Goal: Task Accomplishment & Management: Use online tool/utility

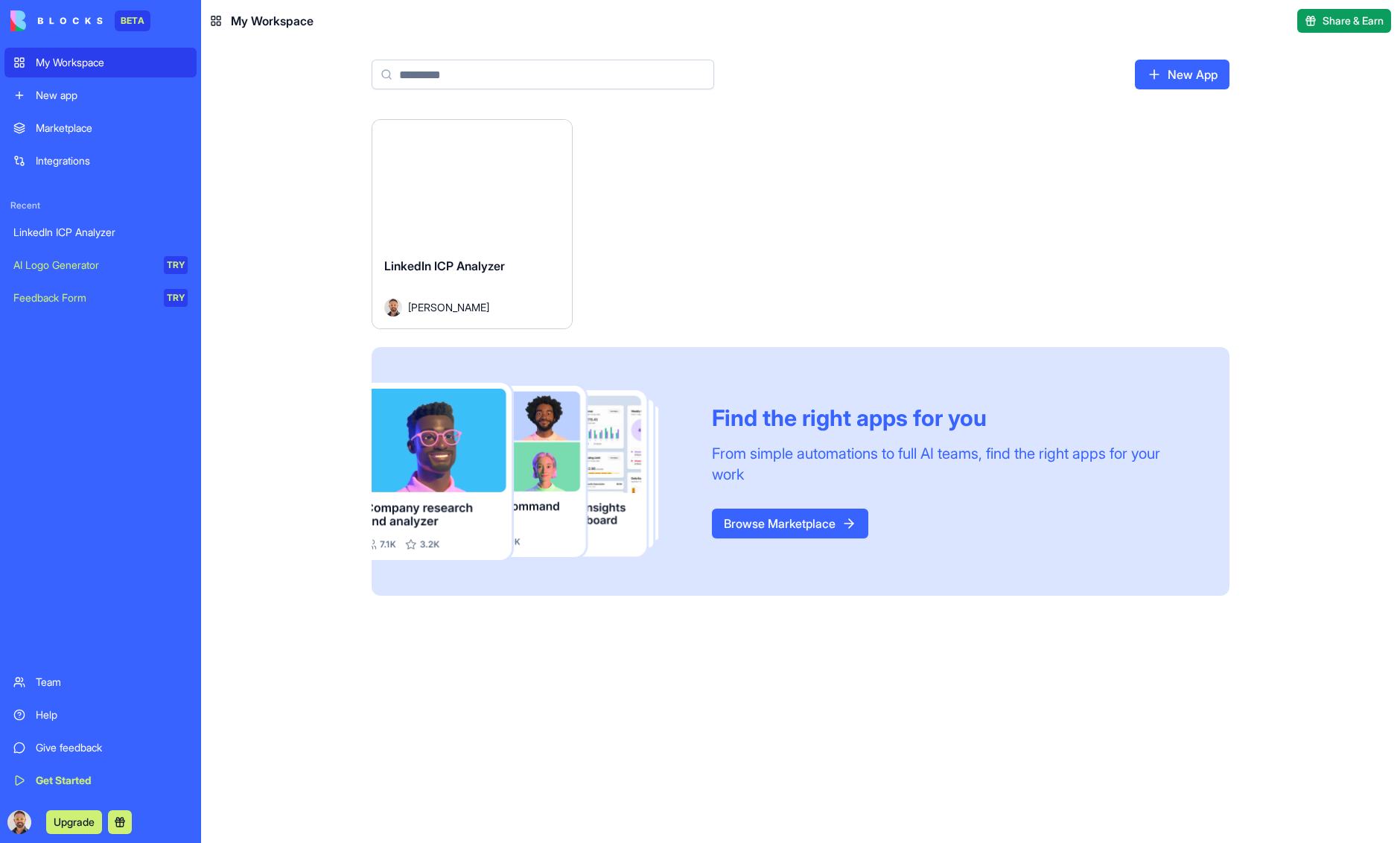
click at [1196, 70] on link "New App" at bounding box center [1182, 74] width 94 height 30
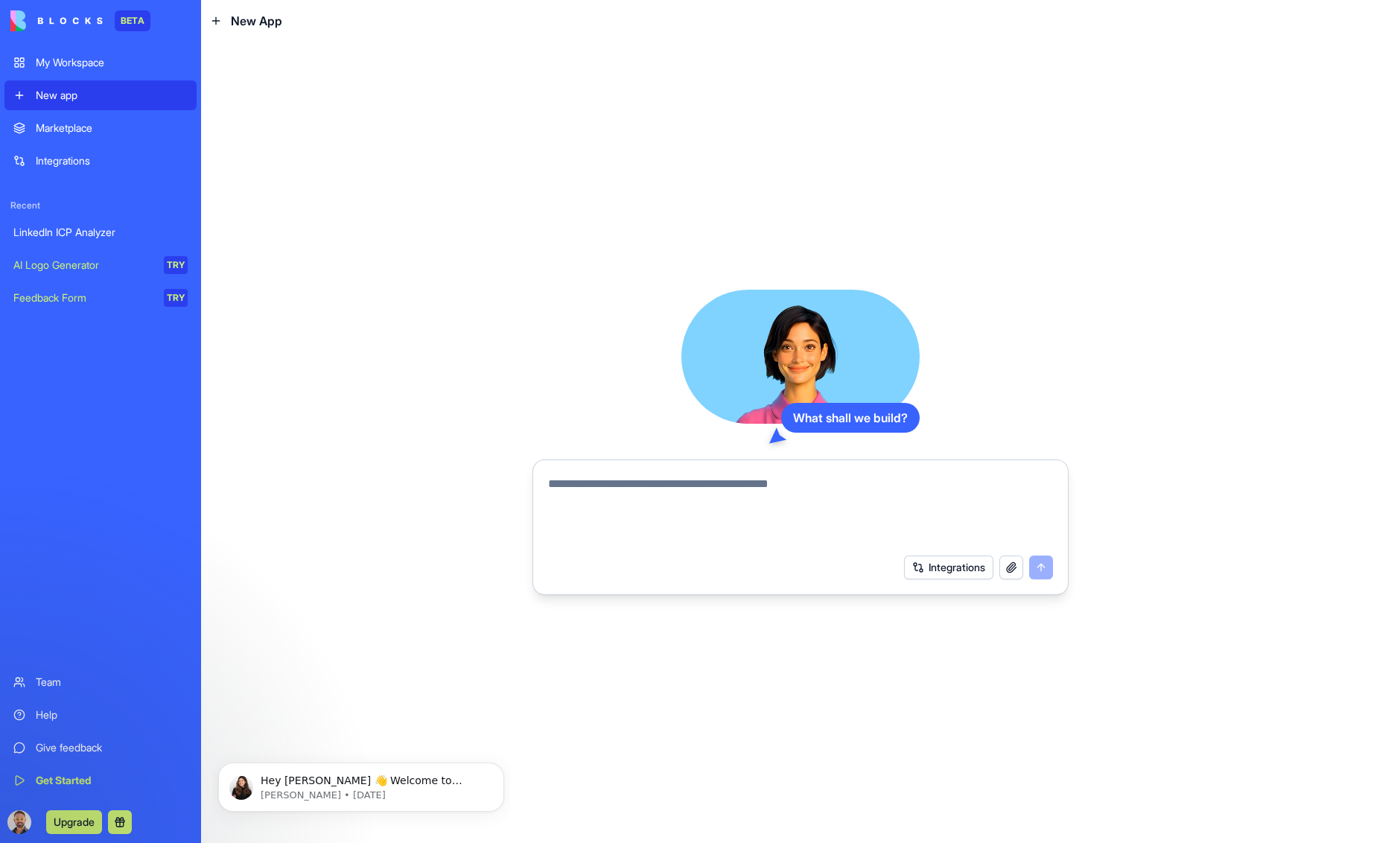
click at [607, 483] on textarea at bounding box center [801, 511] width 505 height 71
paste textarea "**********"
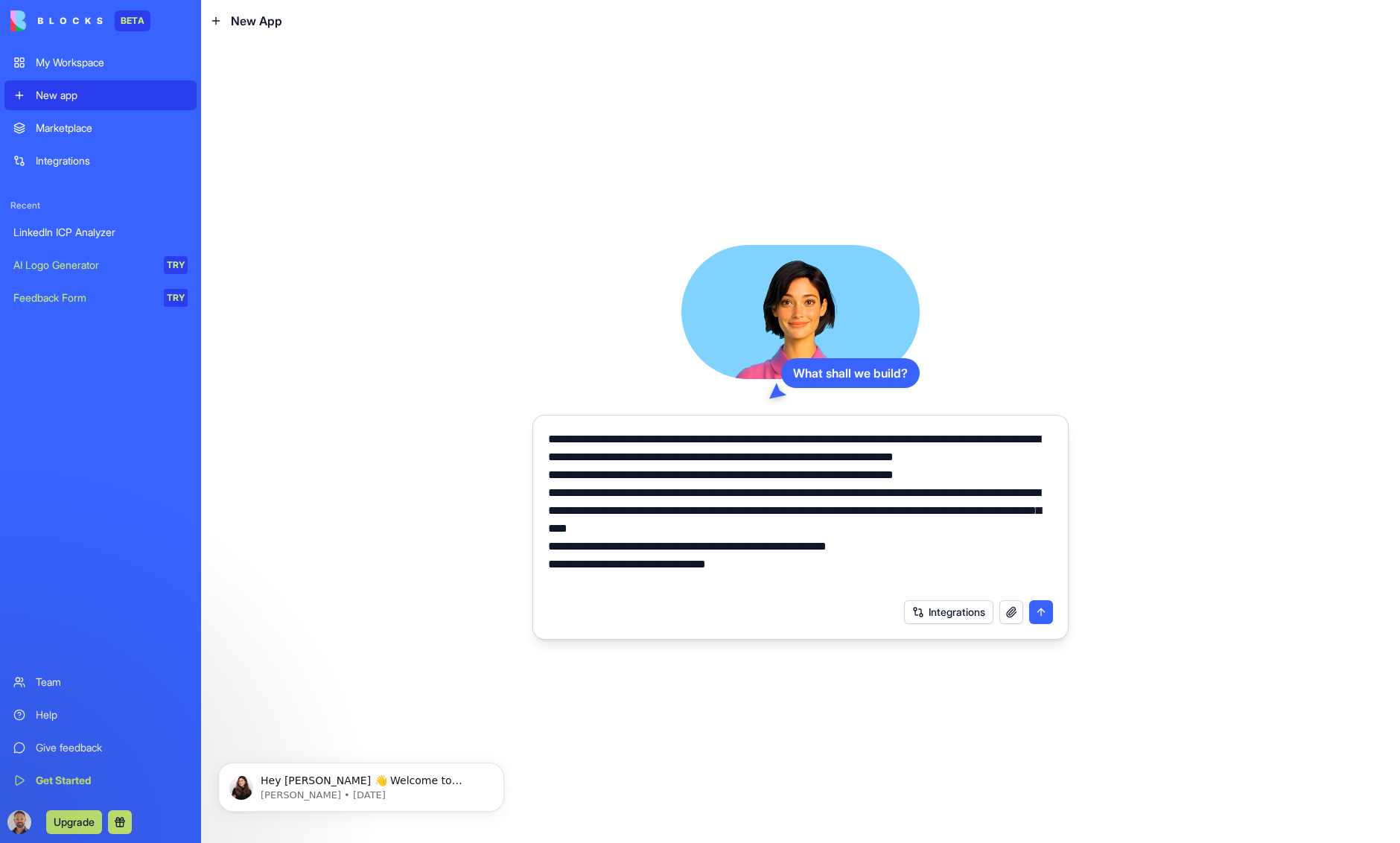
click at [931, 610] on button "Integrations" at bounding box center [948, 612] width 89 height 24
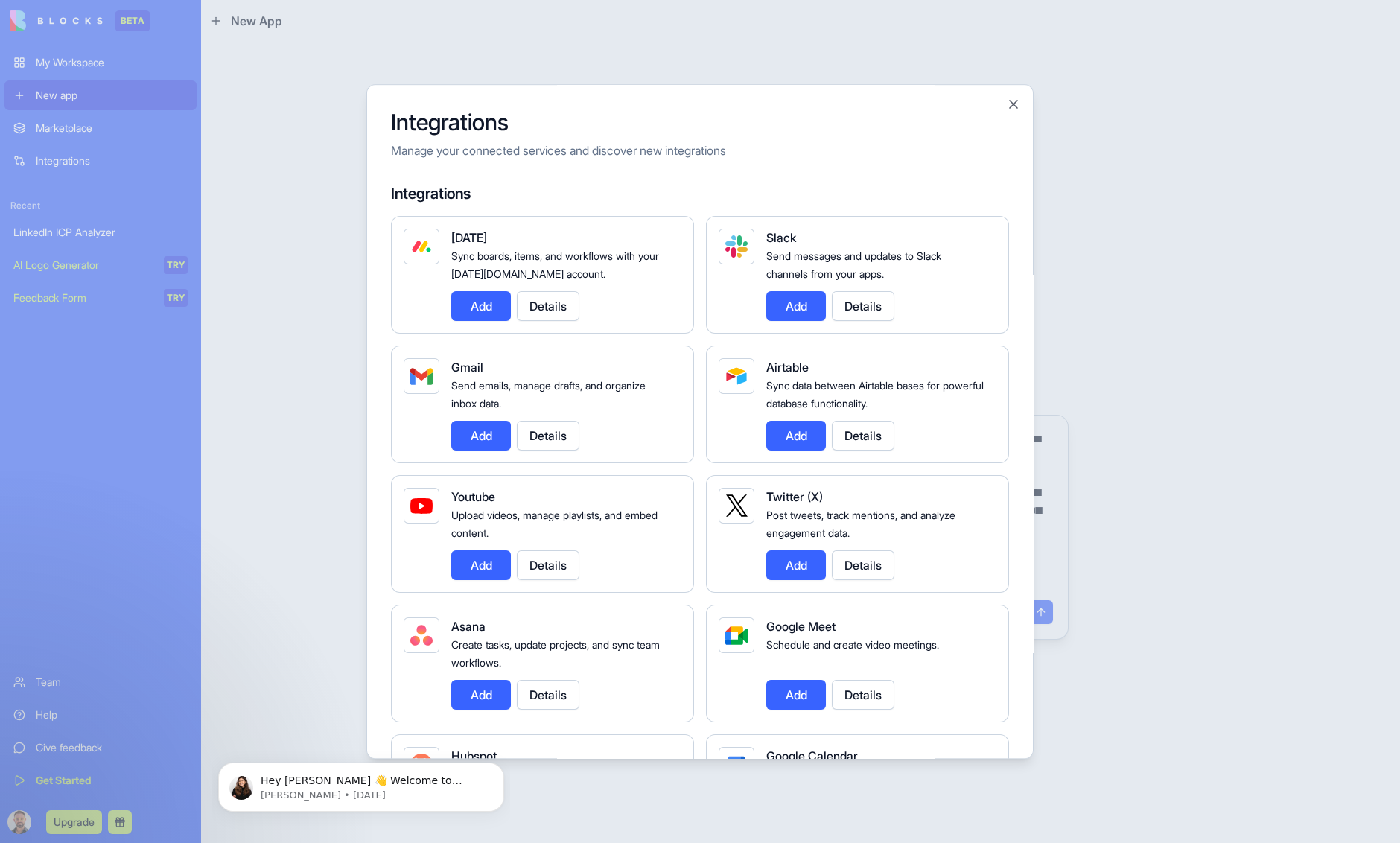
click at [1136, 157] on div at bounding box center [700, 422] width 1400 height 843
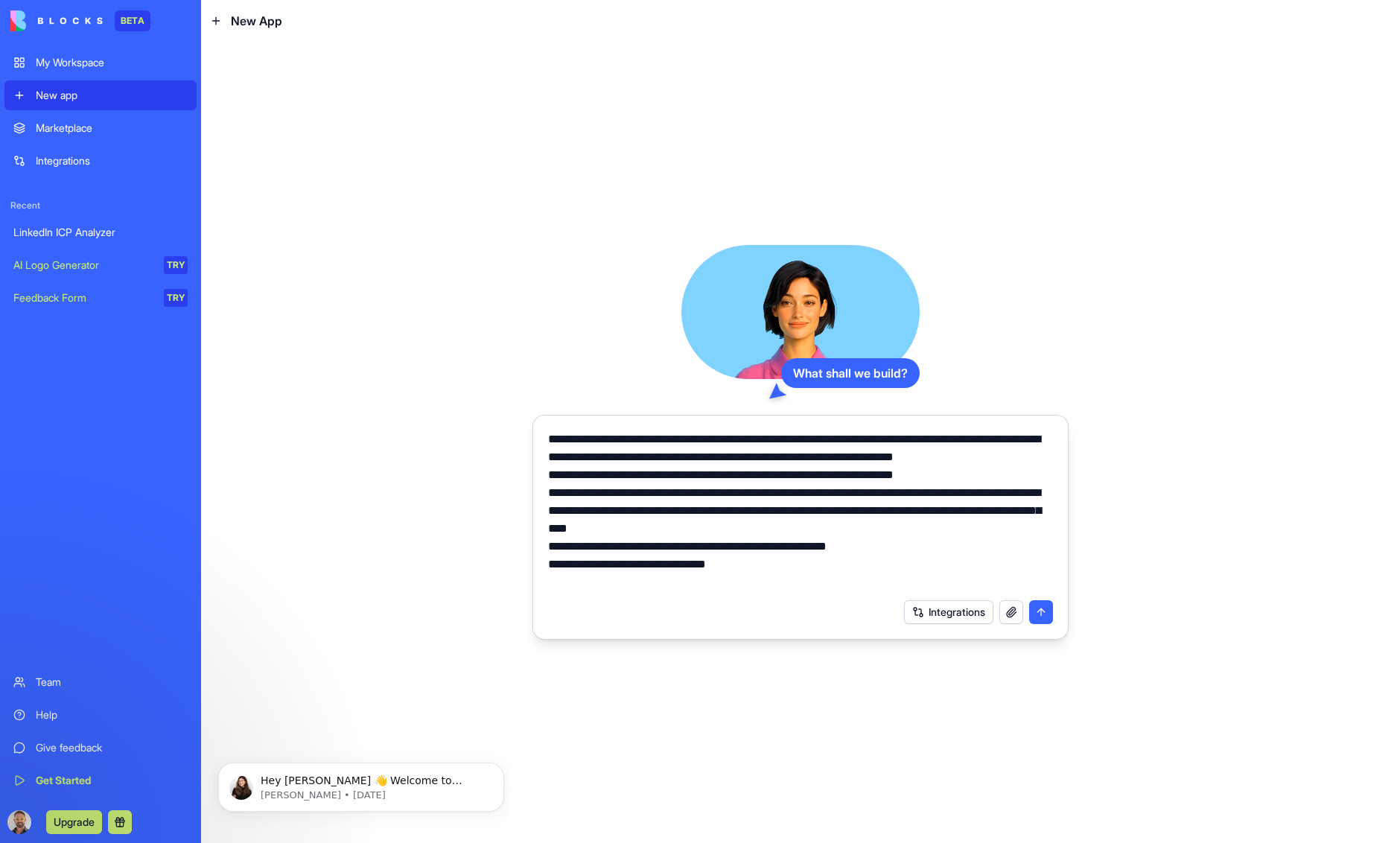
click at [936, 610] on button "Integrations" at bounding box center [948, 612] width 89 height 24
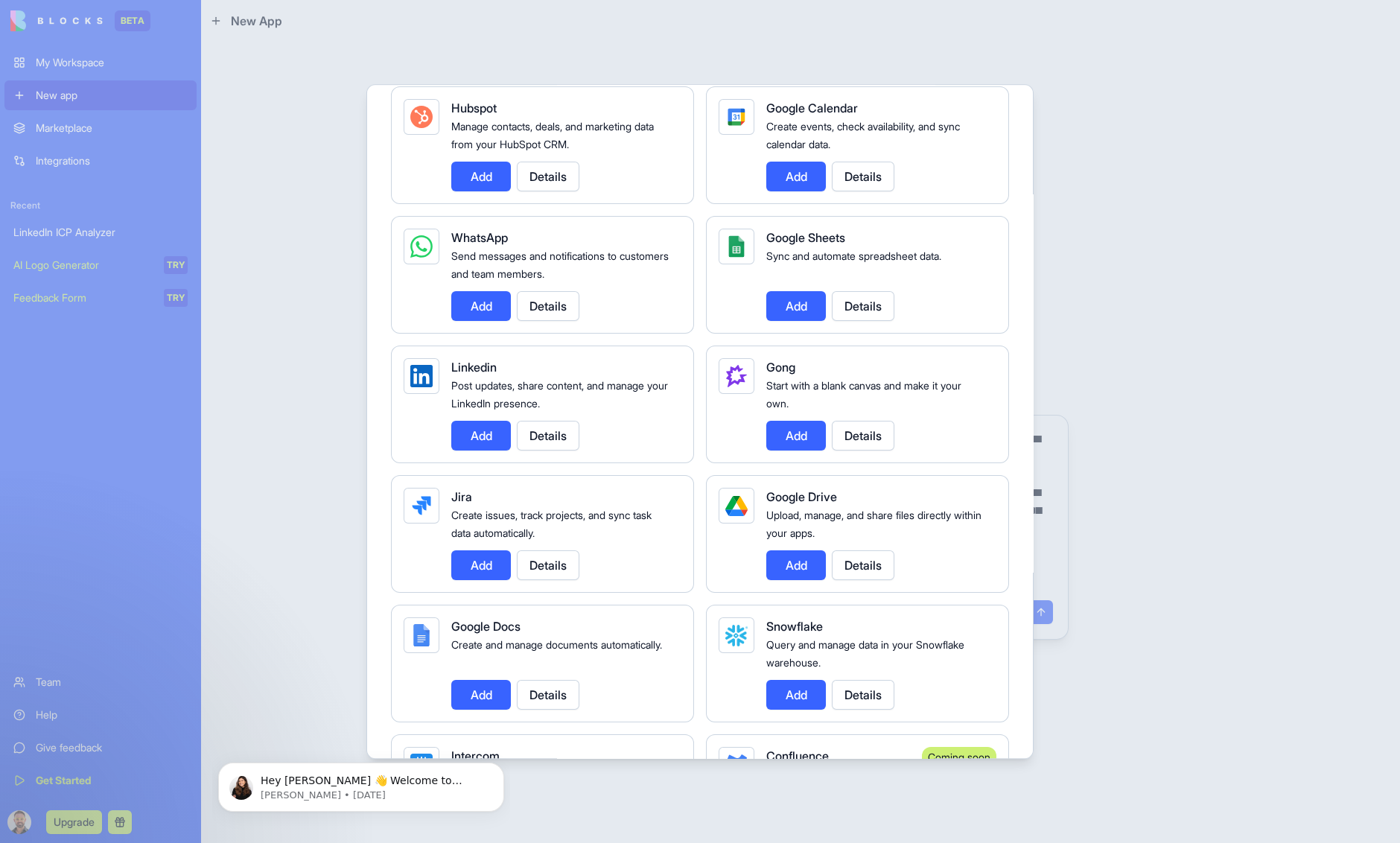
scroll to position [655, 0]
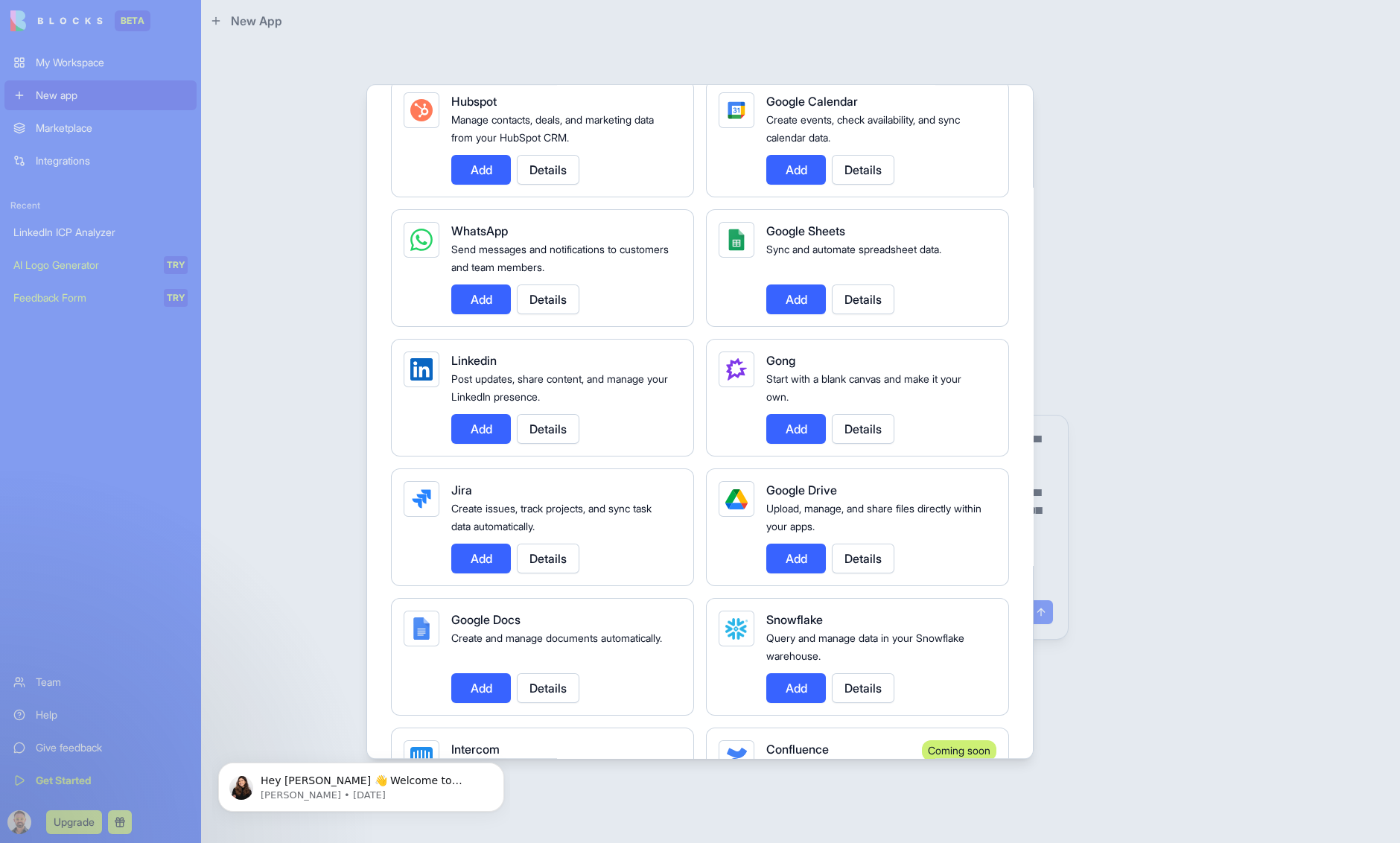
click at [561, 426] on button "Details" at bounding box center [548, 428] width 63 height 30
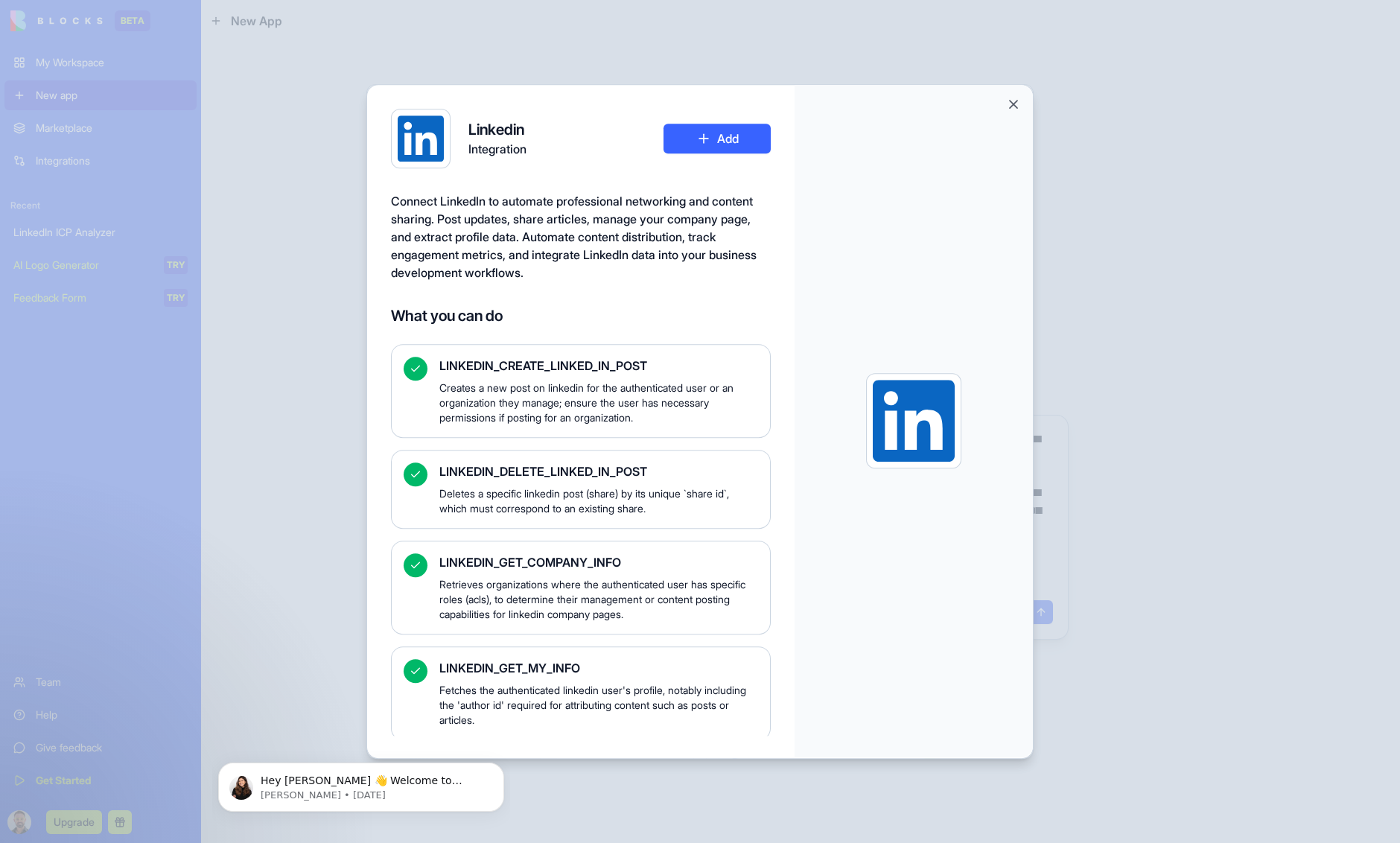
scroll to position [3, 0]
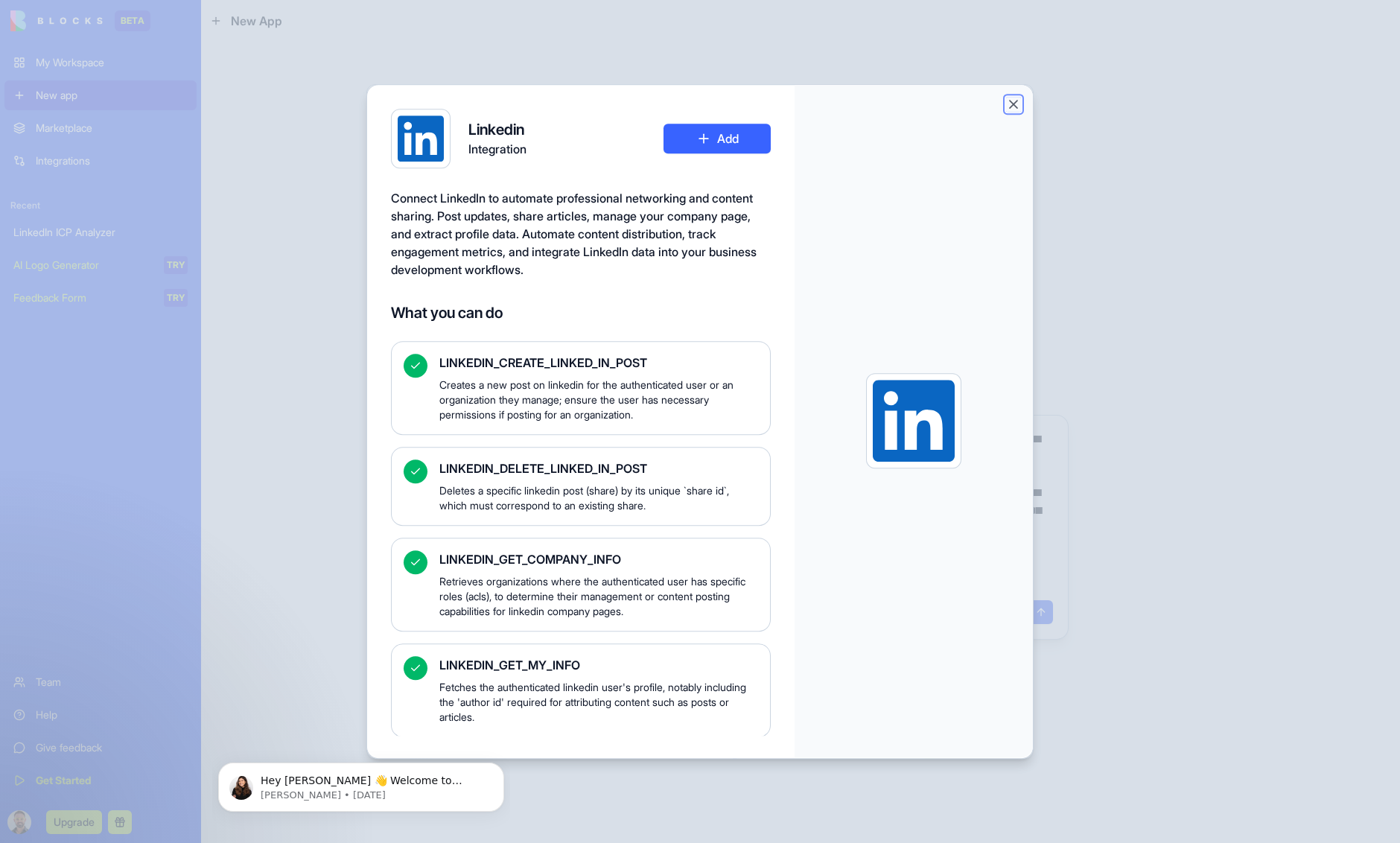
click at [1009, 104] on button "Close" at bounding box center [1013, 104] width 15 height 15
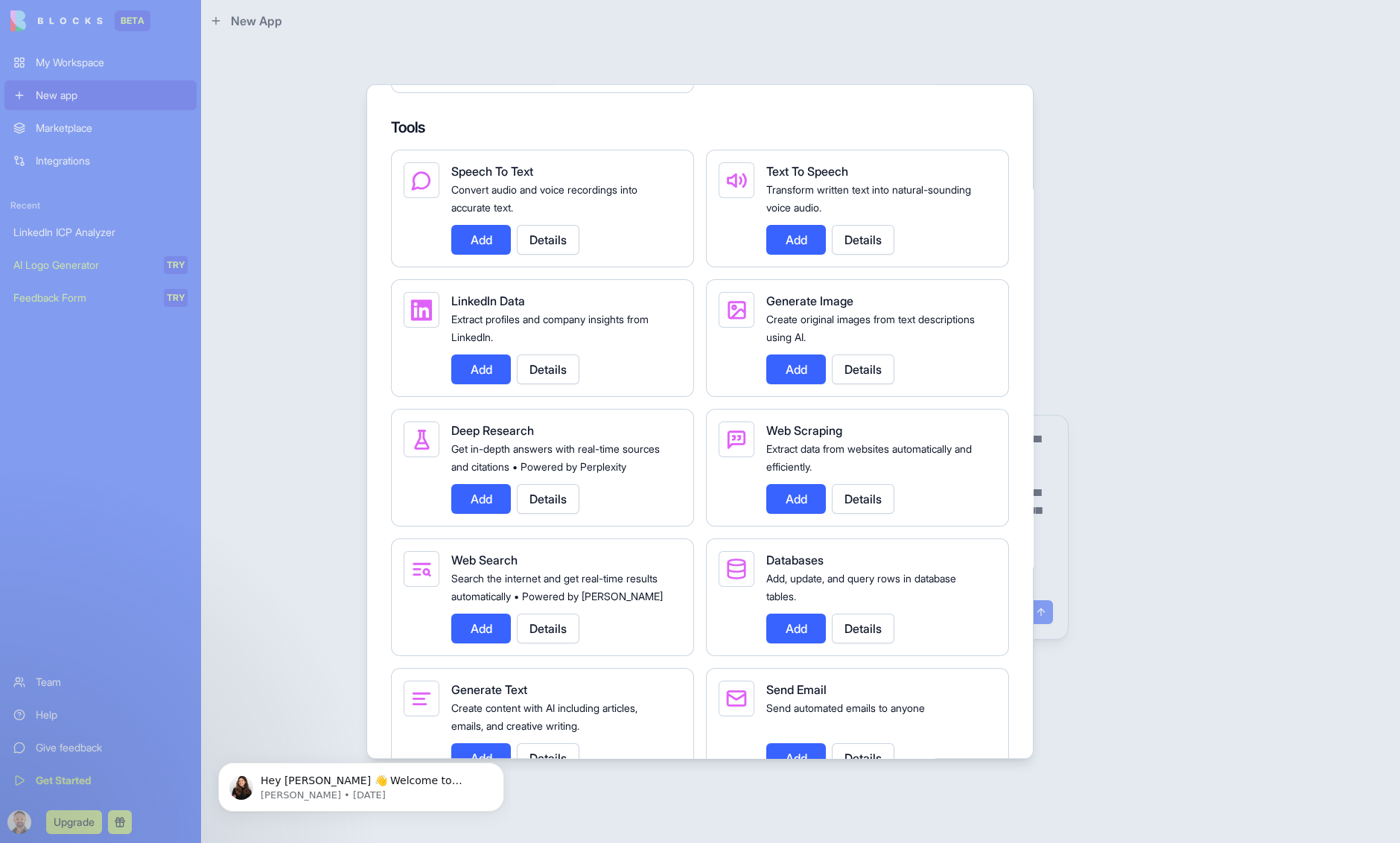
scroll to position [1978, 0]
click at [542, 384] on button "Details" at bounding box center [548, 368] width 63 height 30
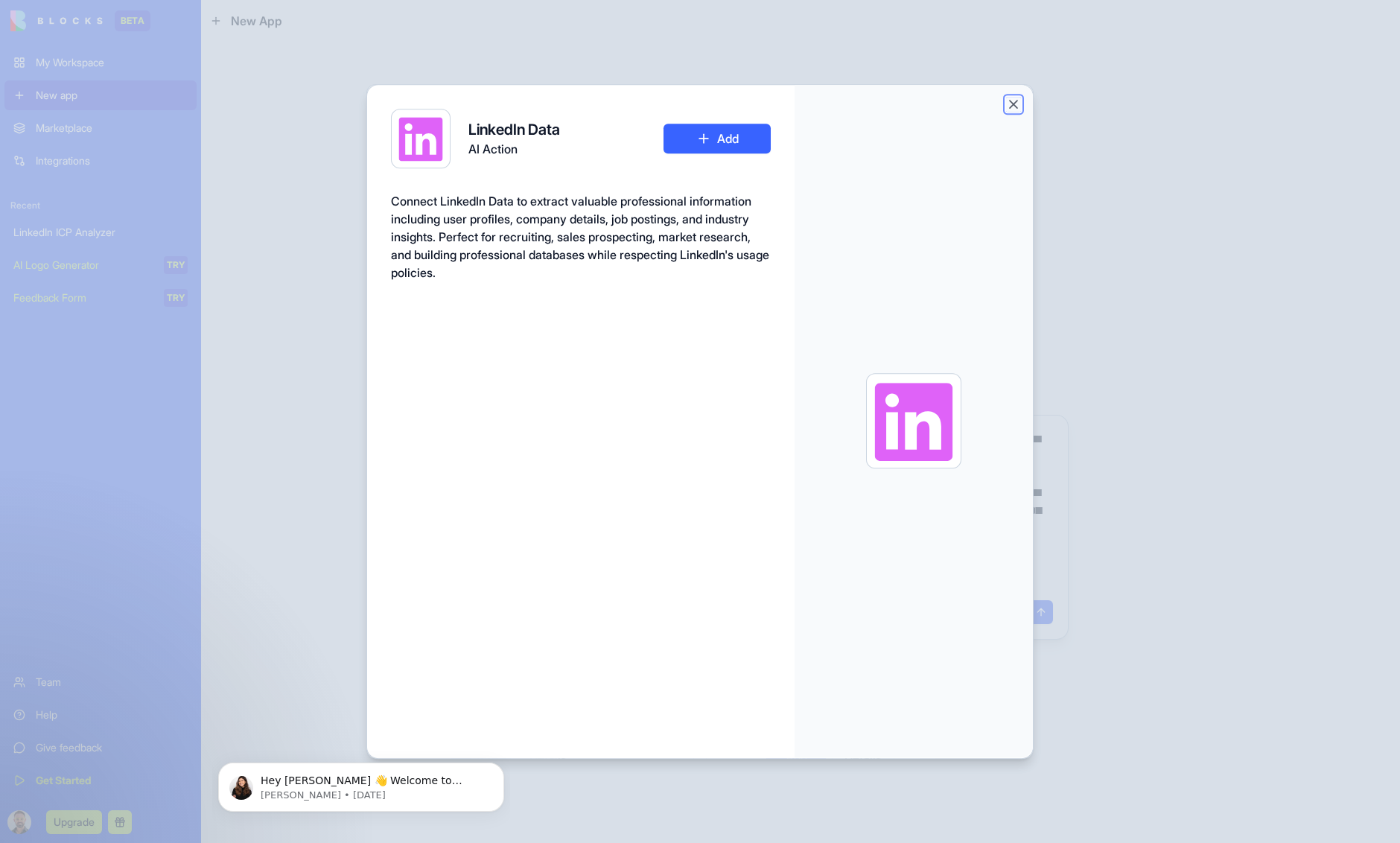
click at [1012, 104] on button "Close" at bounding box center [1013, 104] width 15 height 15
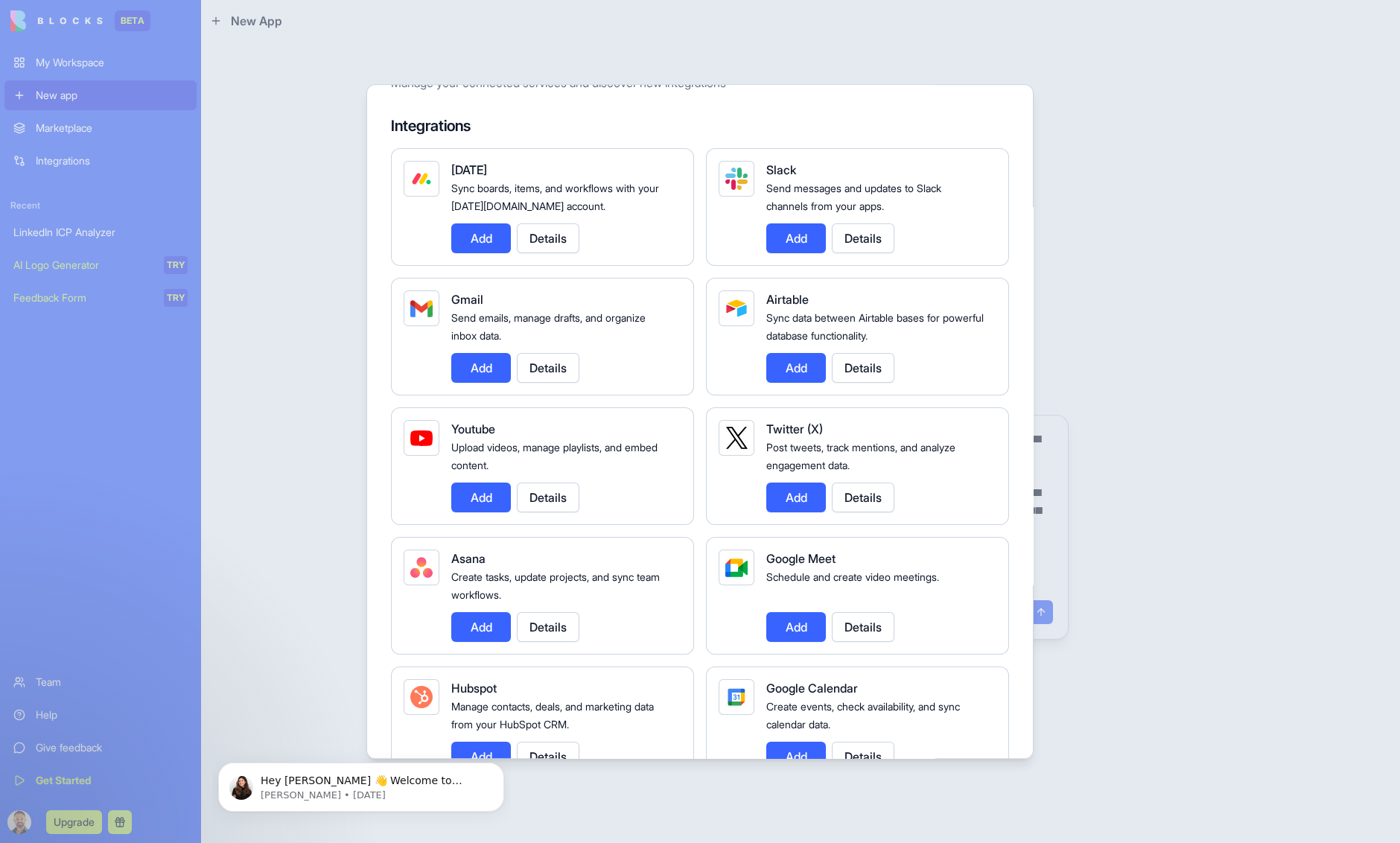
scroll to position [0, 0]
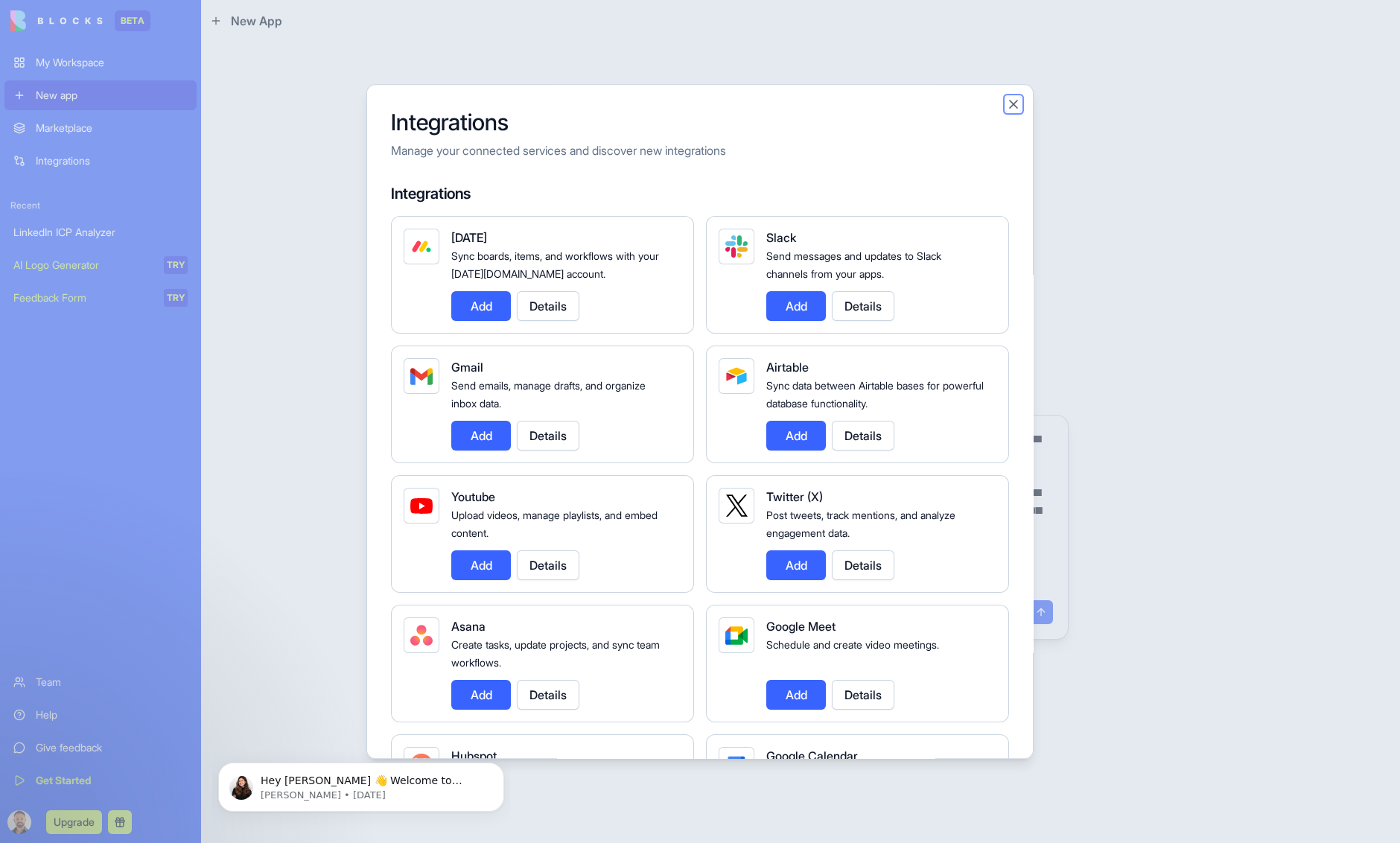
click at [1015, 105] on button "Close" at bounding box center [1013, 104] width 15 height 15
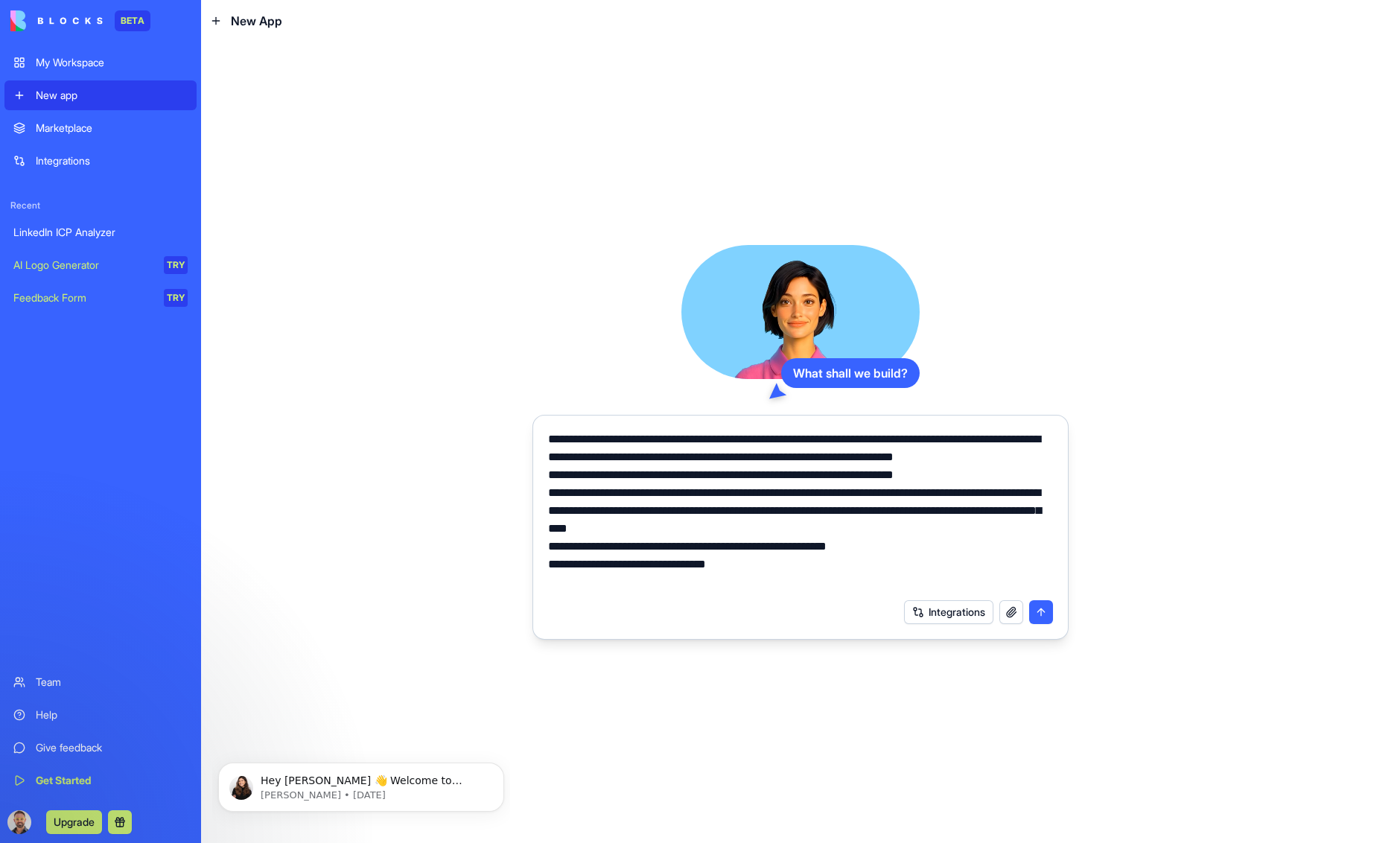
click at [1008, 616] on button "button" at bounding box center [1011, 612] width 24 height 24
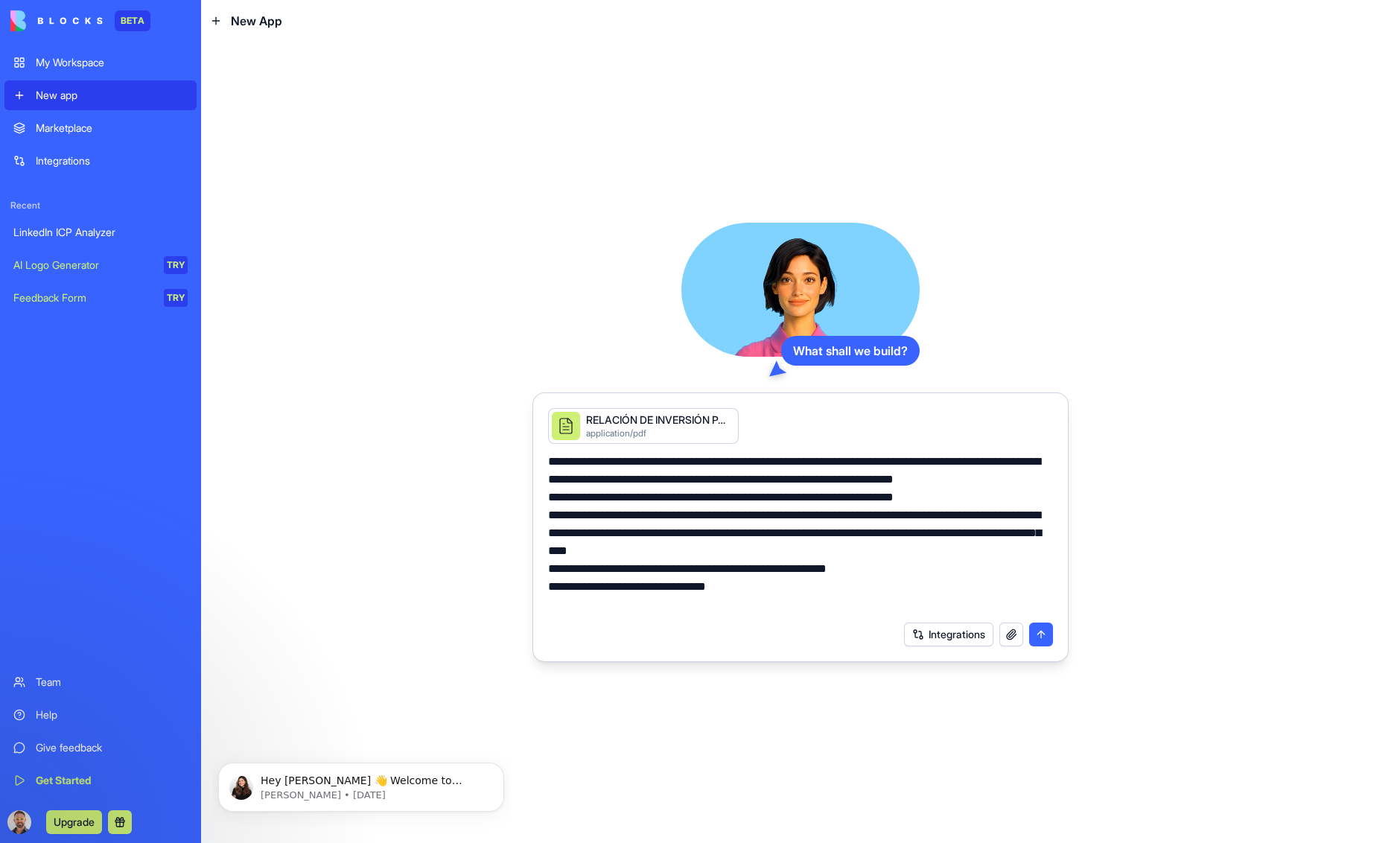
click at [743, 460] on textarea "**********" at bounding box center [801, 533] width 505 height 161
type textarea "**********"
click at [1039, 637] on button "submit" at bounding box center [1041, 634] width 24 height 24
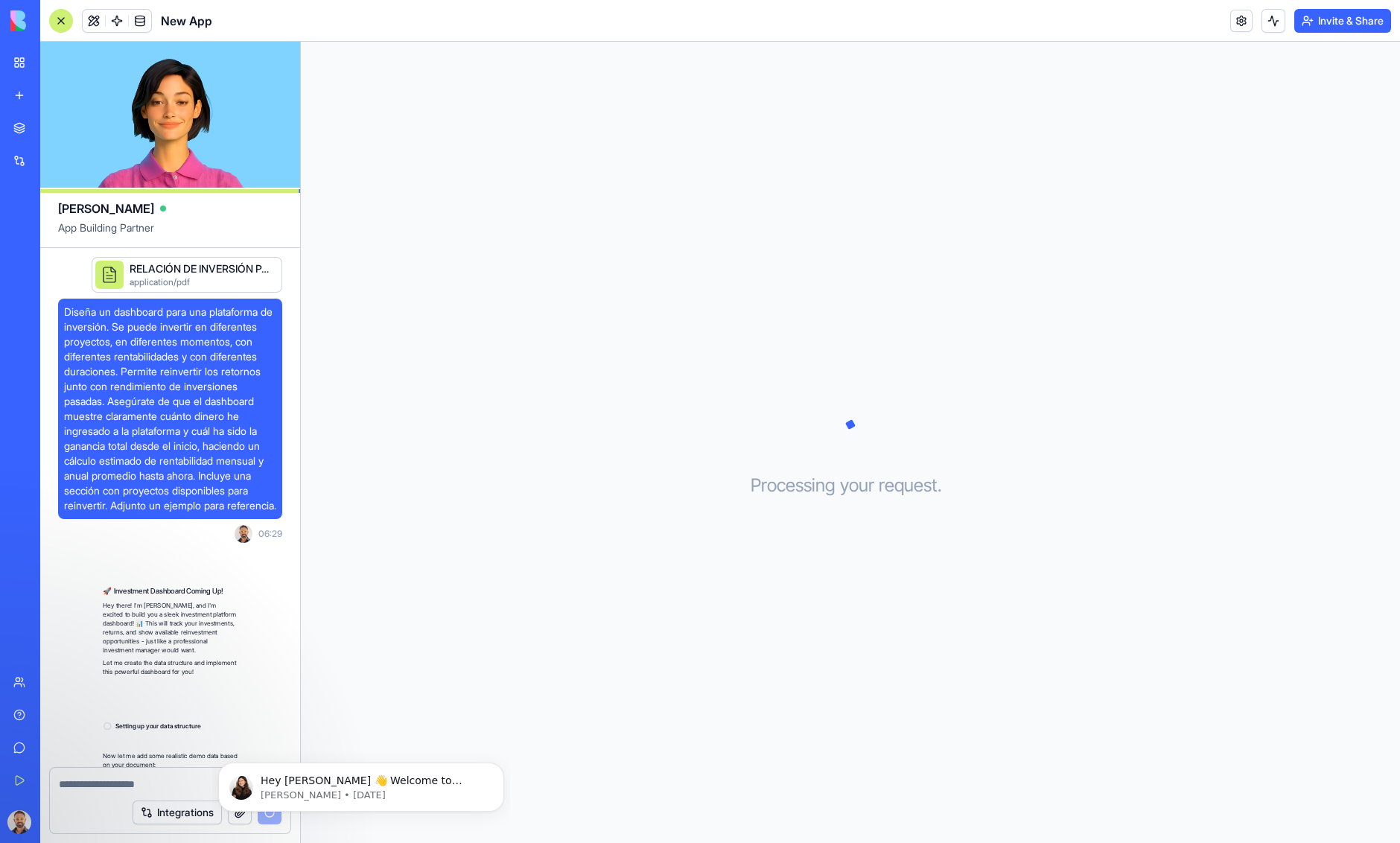
scroll to position [60, 0]
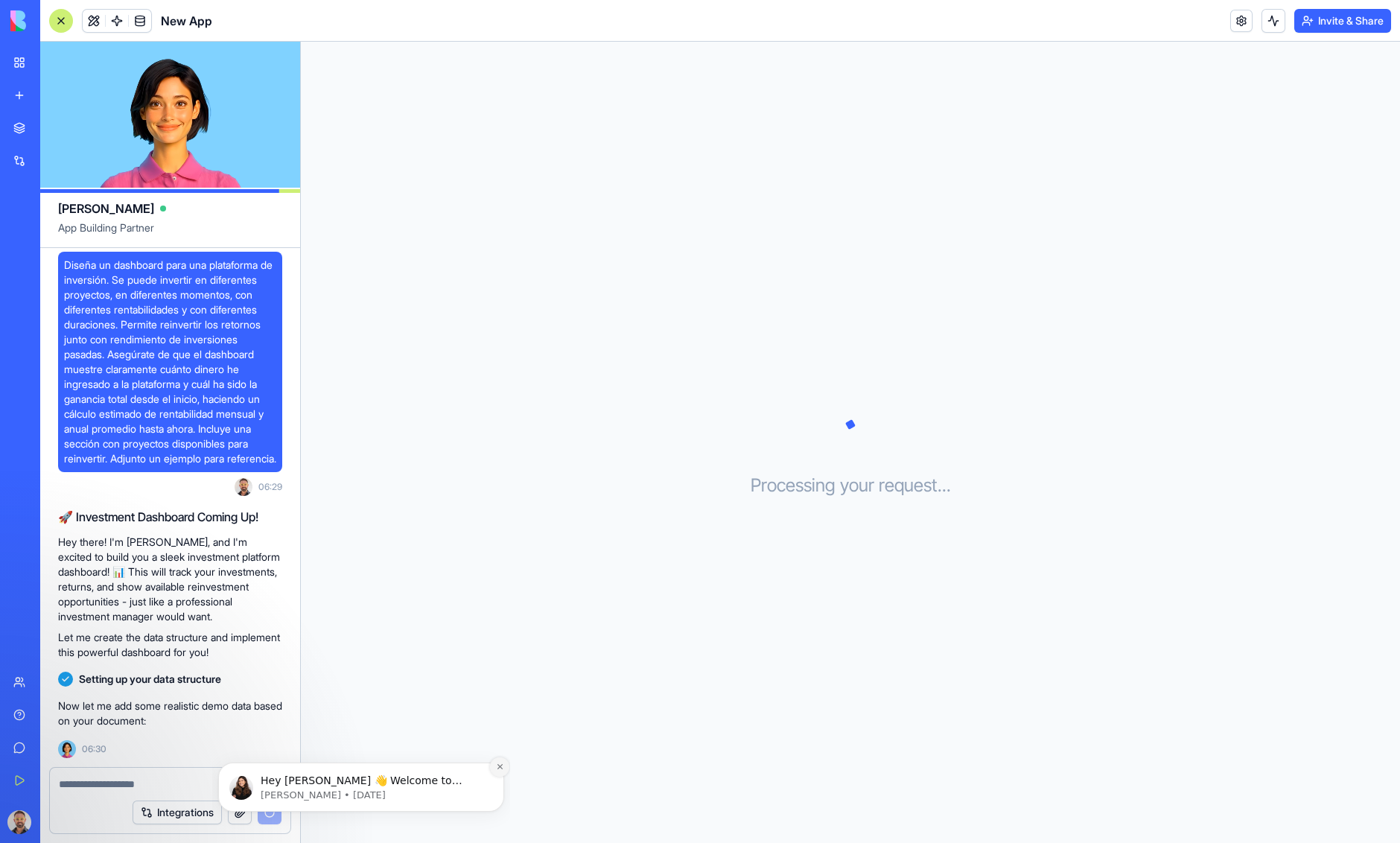
click at [497, 769] on icon "Dismiss notification" at bounding box center [500, 767] width 9 height 9
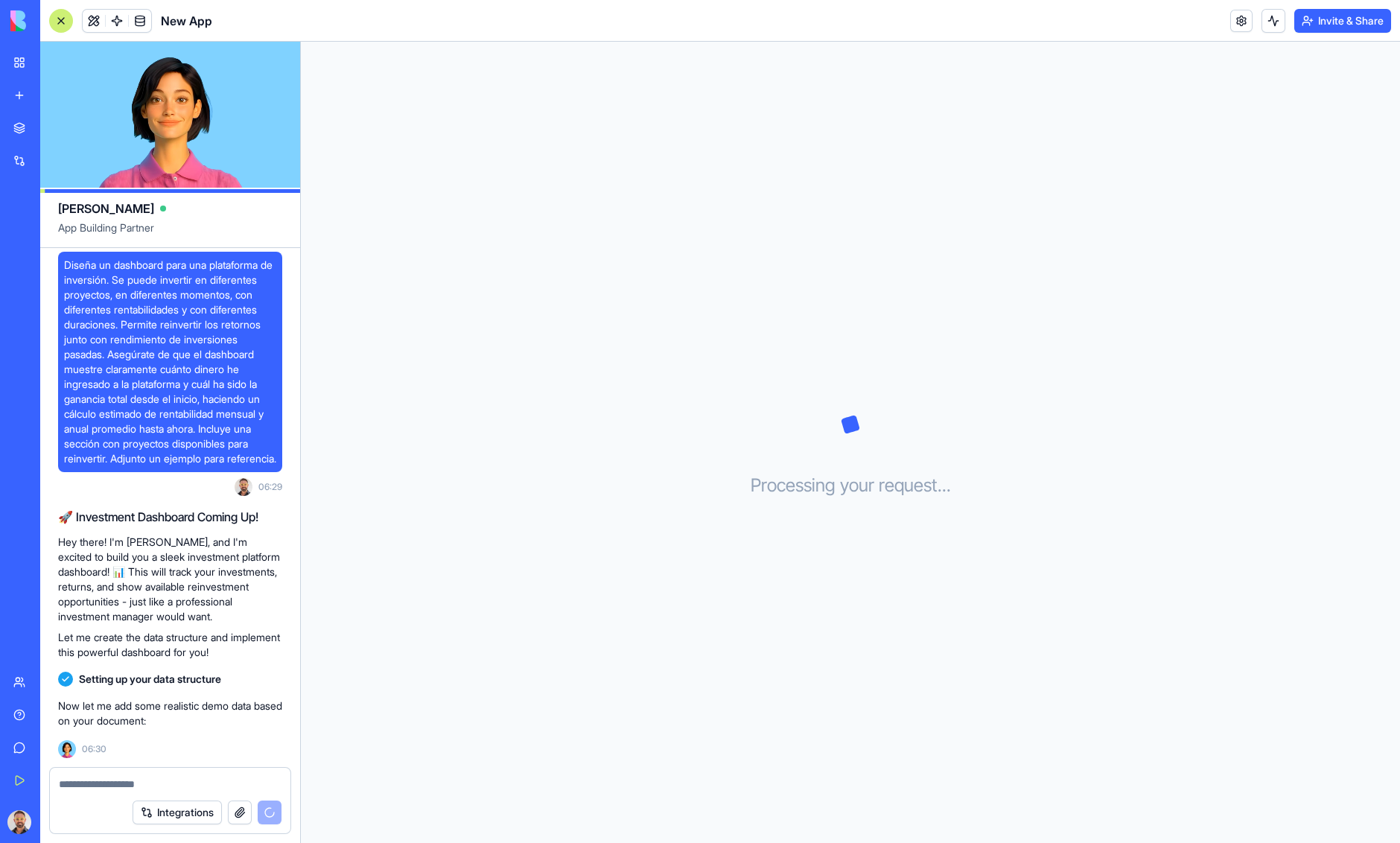
click at [150, 782] on textarea at bounding box center [170, 784] width 222 height 15
click at [269, 816] on div "Integrations" at bounding box center [207, 813] width 149 height 24
click at [99, 22] on button at bounding box center [94, 21] width 22 height 22
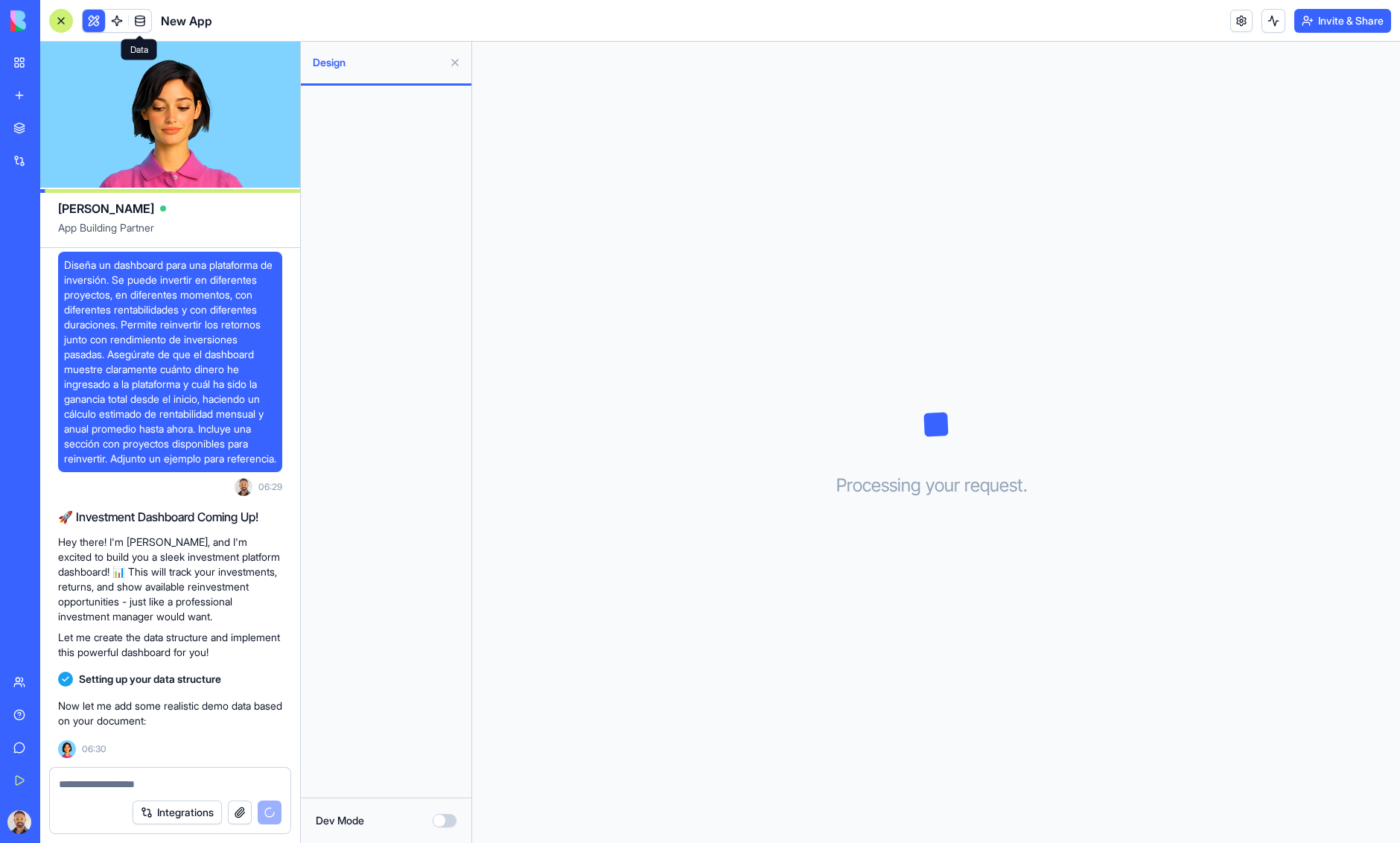
click at [119, 24] on span at bounding box center [140, 21] width 42 height 42
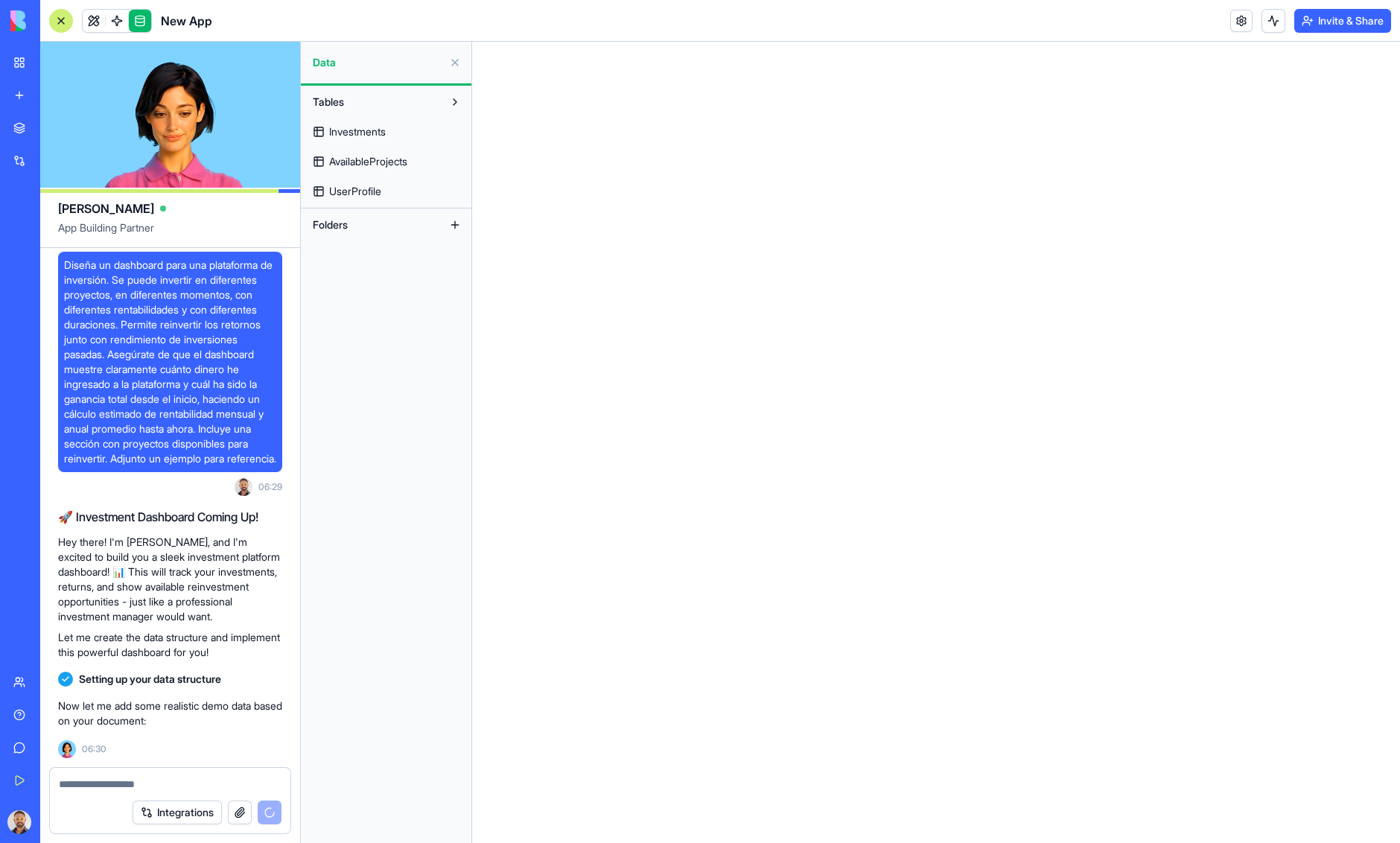
click at [118, 24] on link at bounding box center [117, 21] width 22 height 22
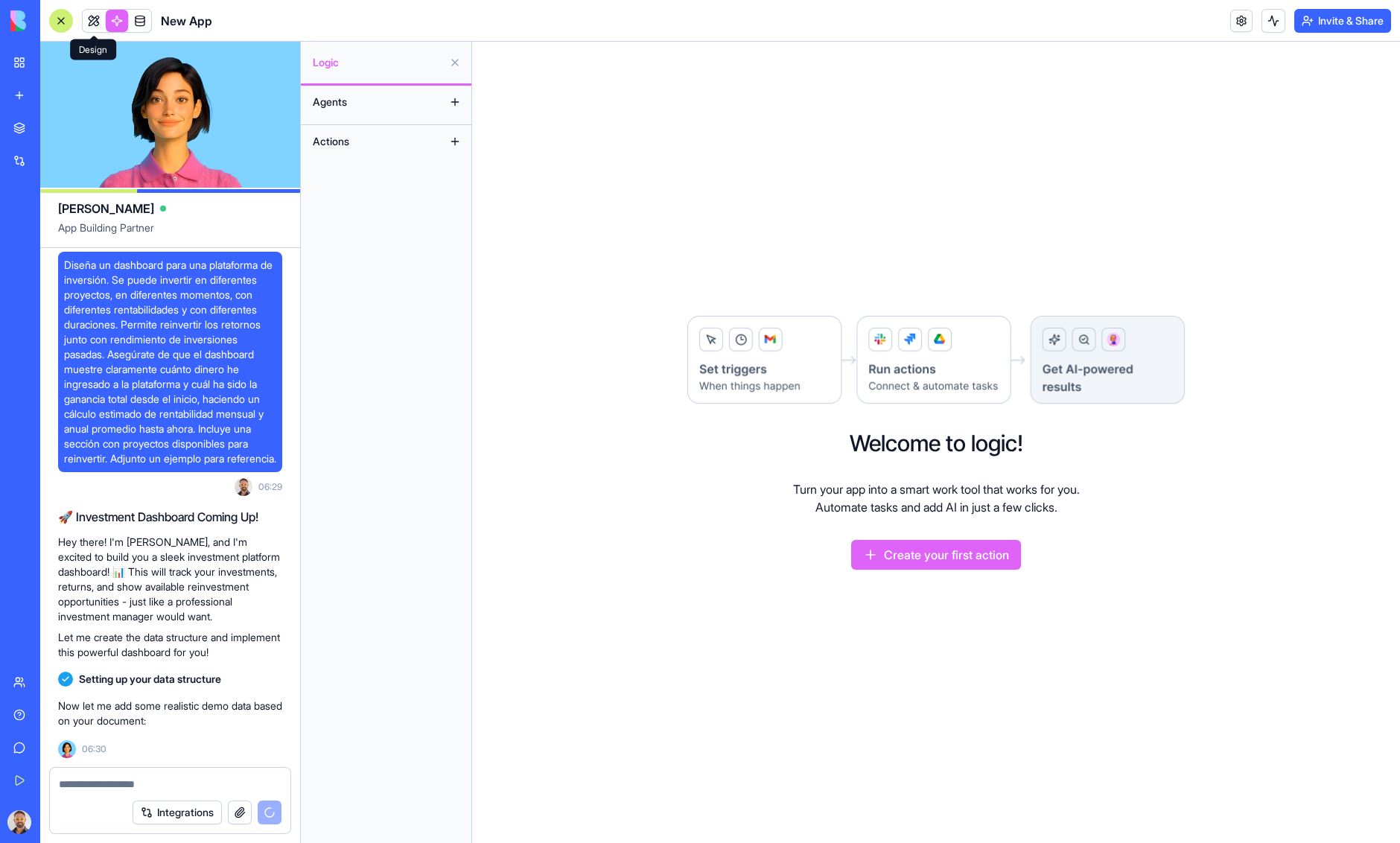
click at [99, 21] on link at bounding box center [94, 21] width 22 height 22
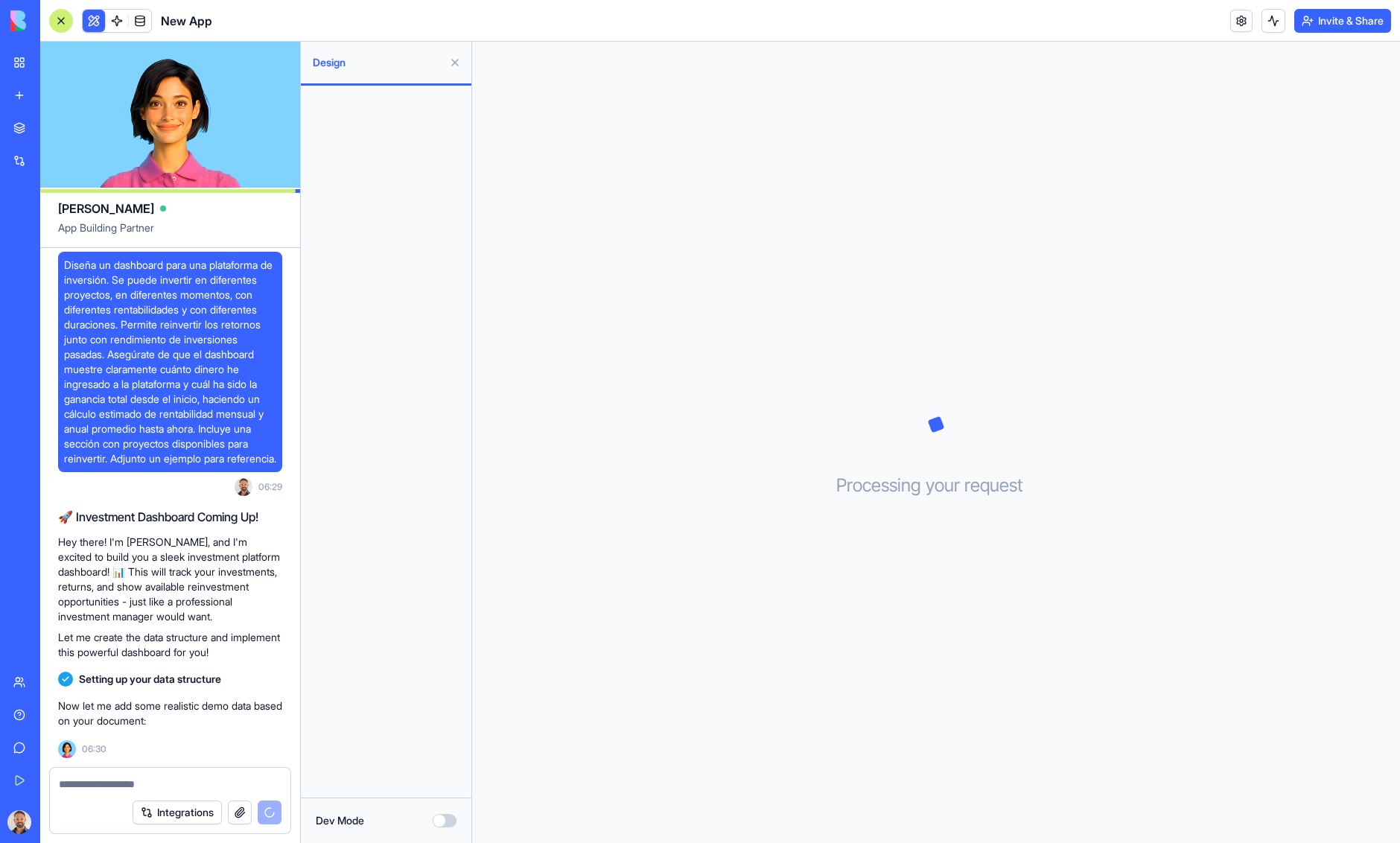
click at [142, 18] on link at bounding box center [140, 21] width 22 height 22
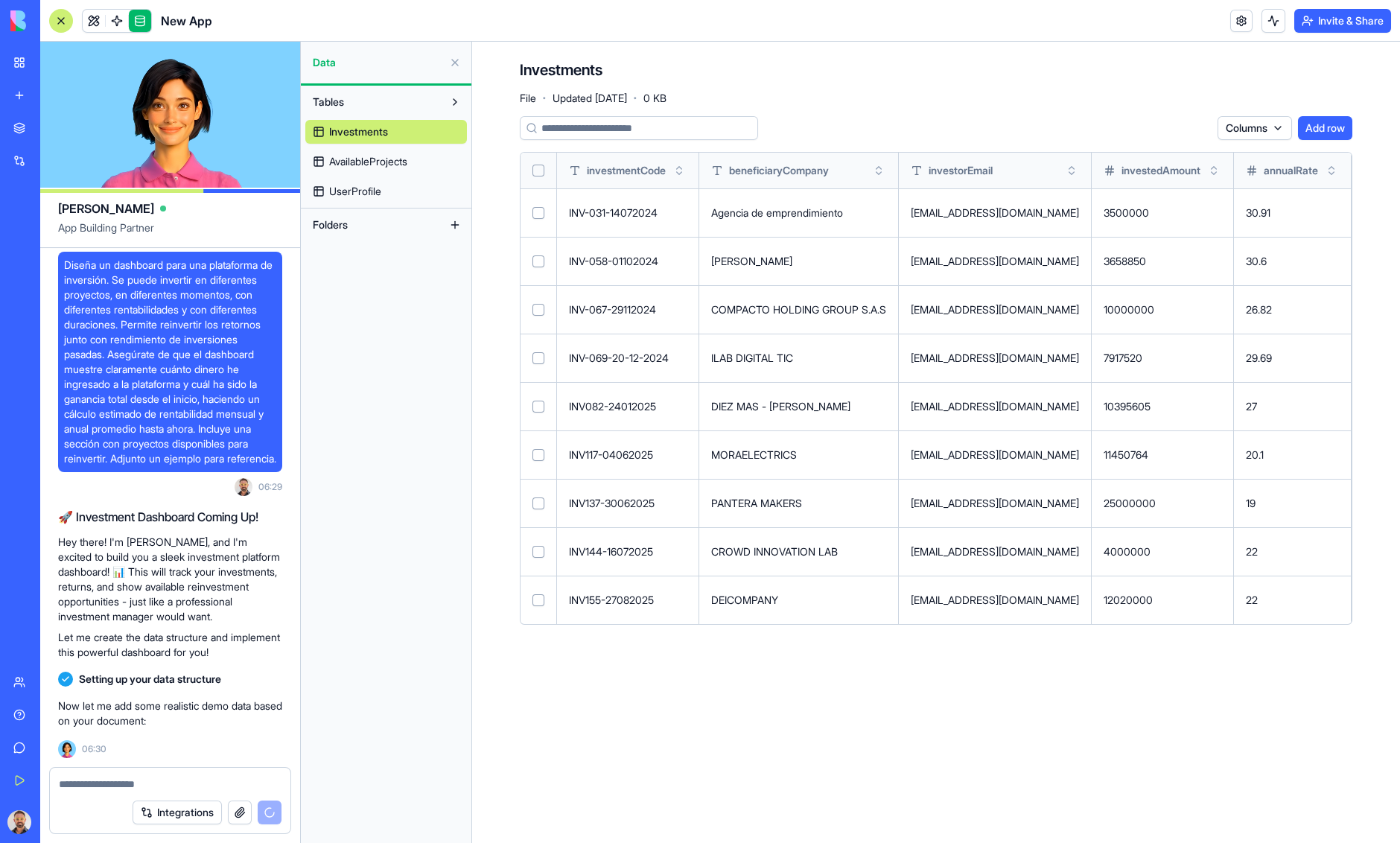
click at [402, 165] on span "AvailableProjects" at bounding box center [368, 161] width 78 height 15
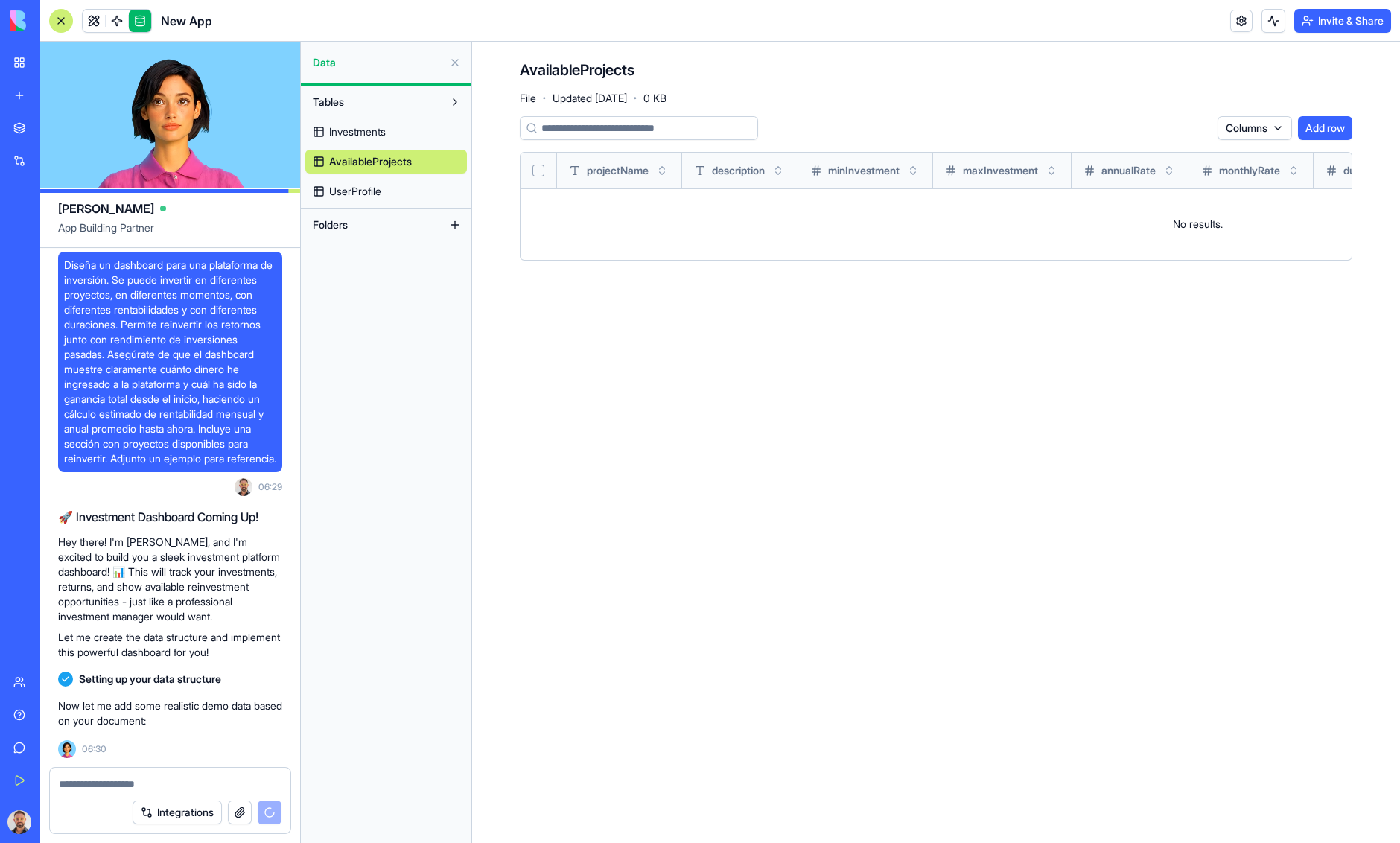
click at [388, 189] on link "UserProfile" at bounding box center [386, 191] width 161 height 24
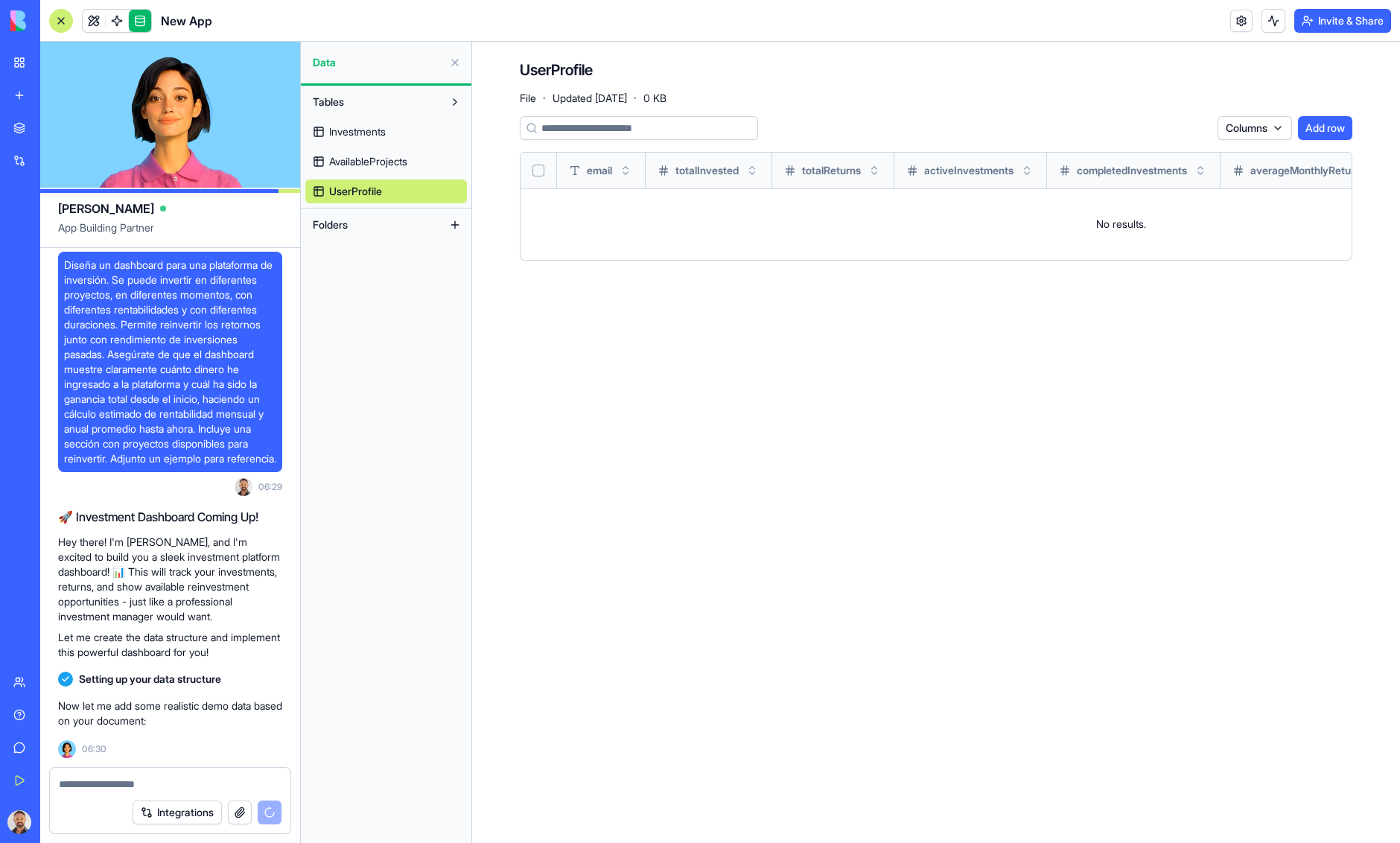
click at [406, 159] on span "AvailableProjects" at bounding box center [368, 161] width 78 height 15
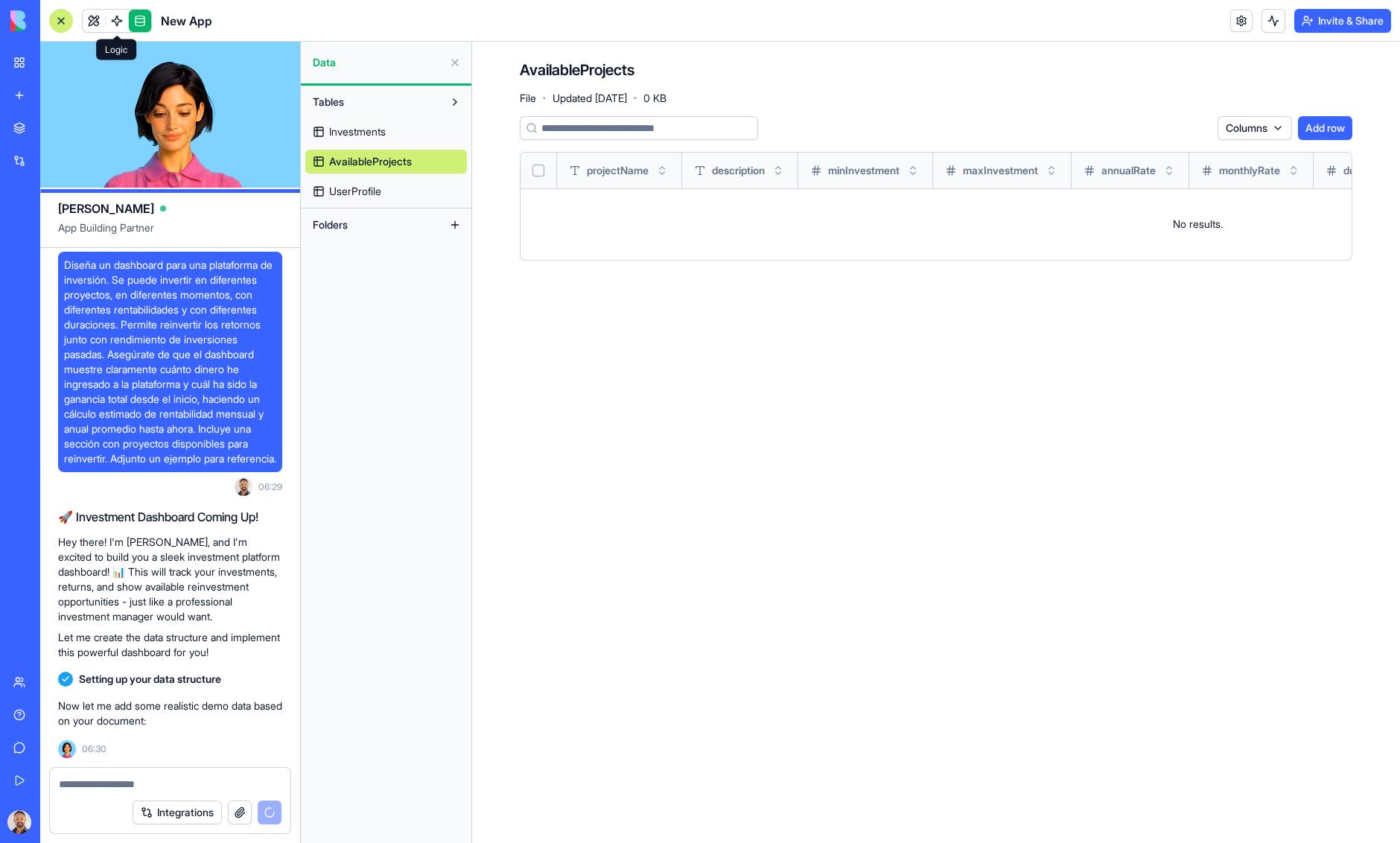
click at [111, 16] on link at bounding box center [117, 21] width 22 height 22
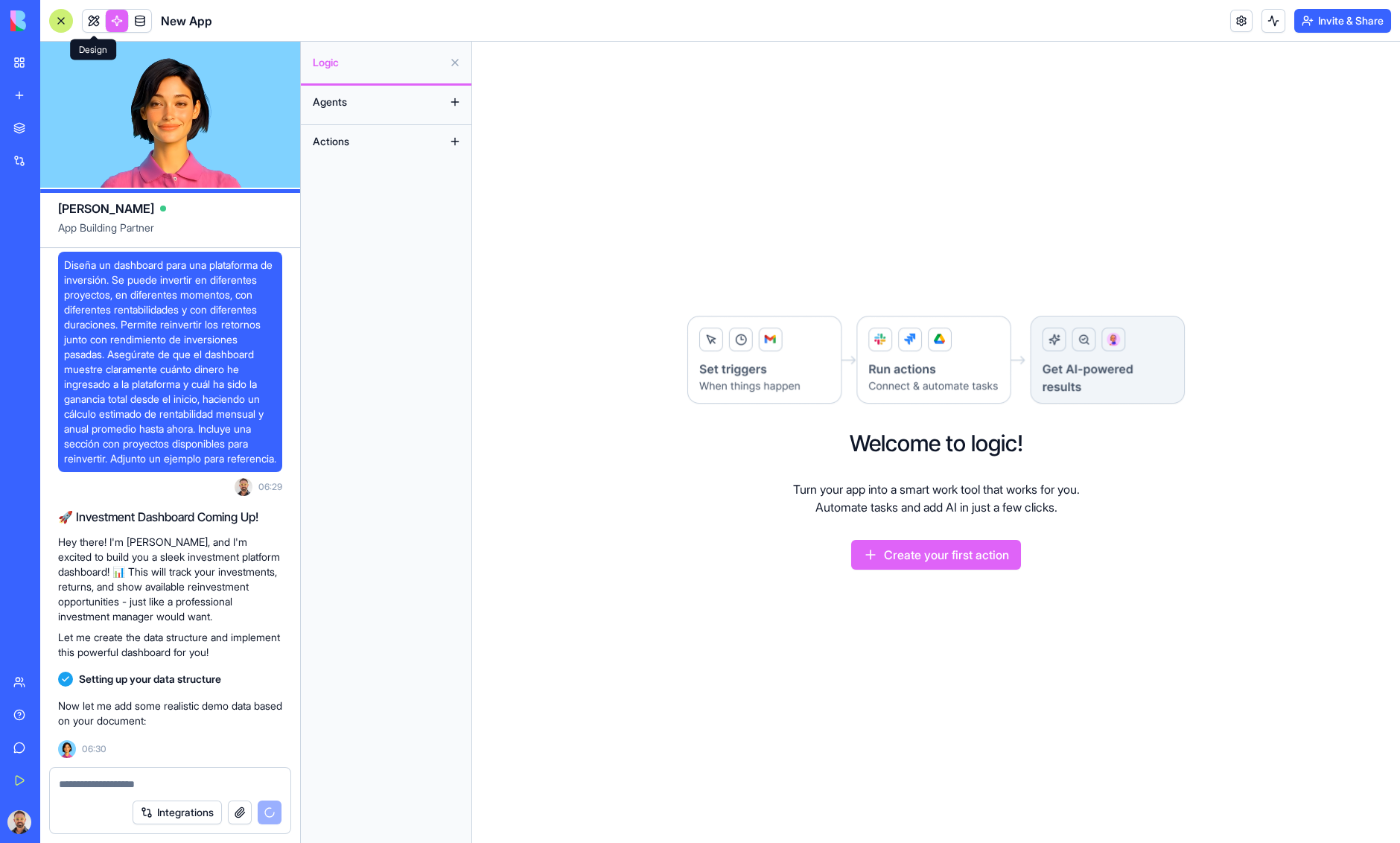
click at [92, 24] on link at bounding box center [94, 21] width 22 height 22
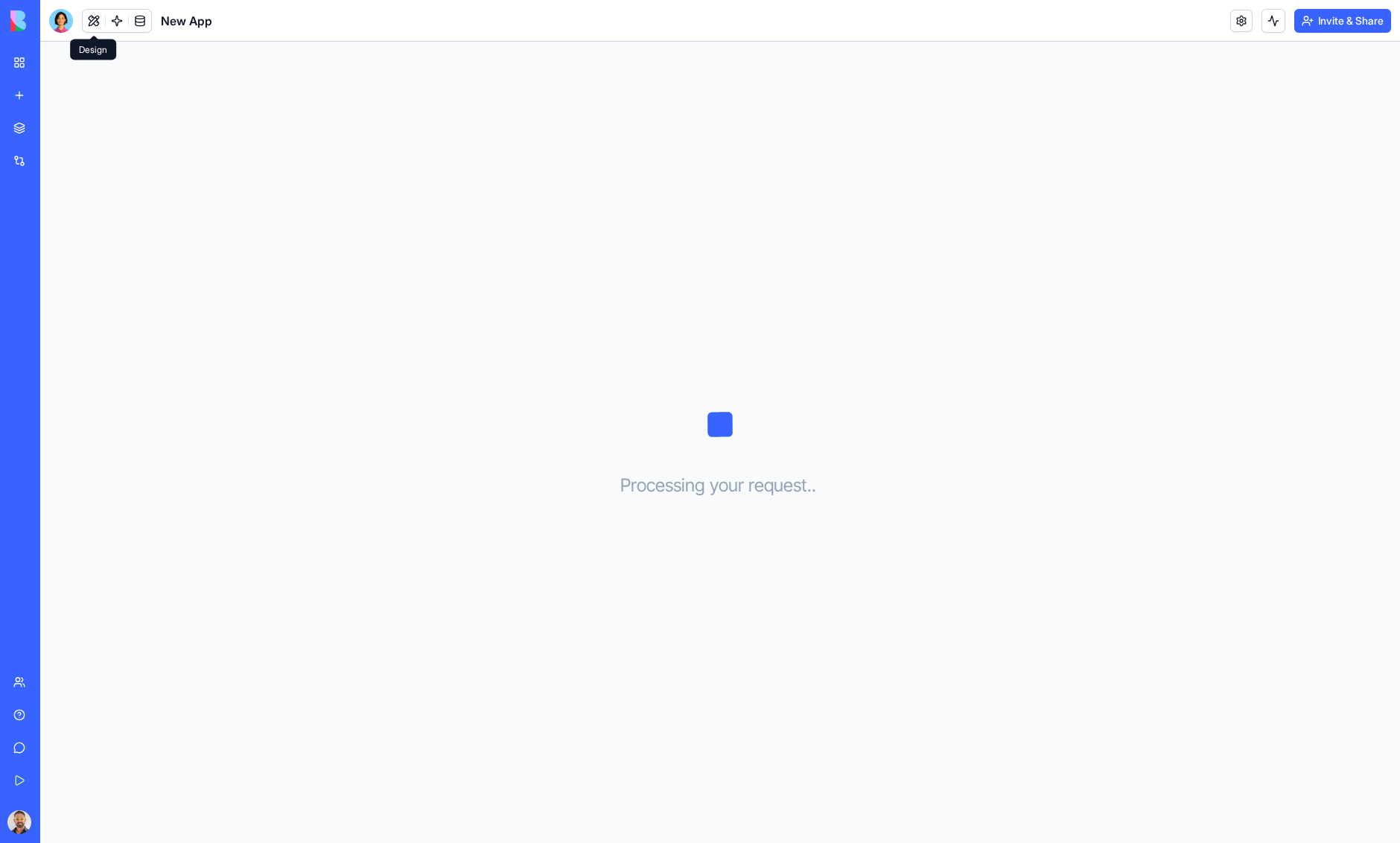
click at [94, 21] on button at bounding box center [94, 21] width 22 height 22
click at [69, 21] on div at bounding box center [61, 21] width 24 height 24
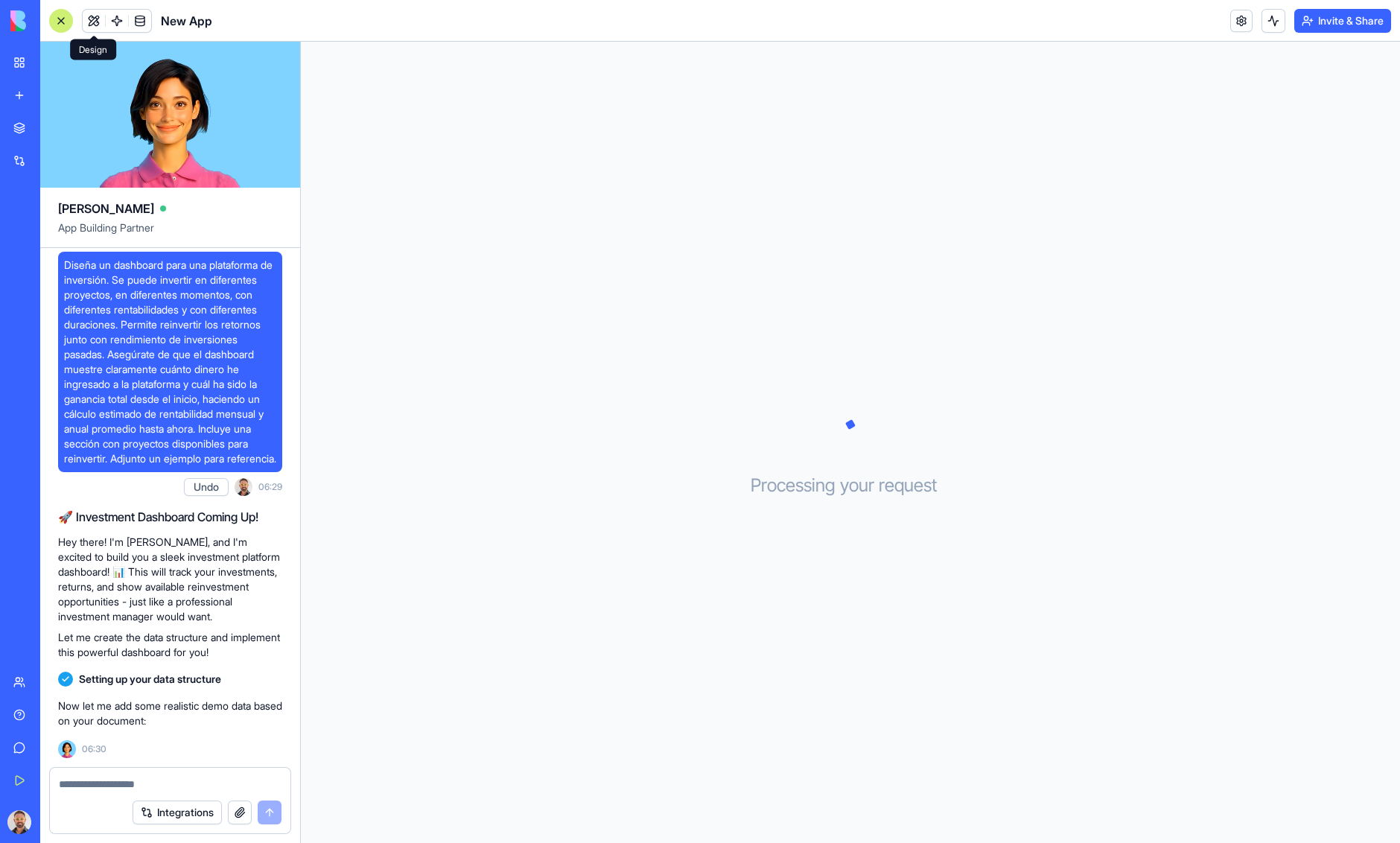
click at [94, 24] on button at bounding box center [94, 21] width 22 height 22
